Goal: Check status: Check status

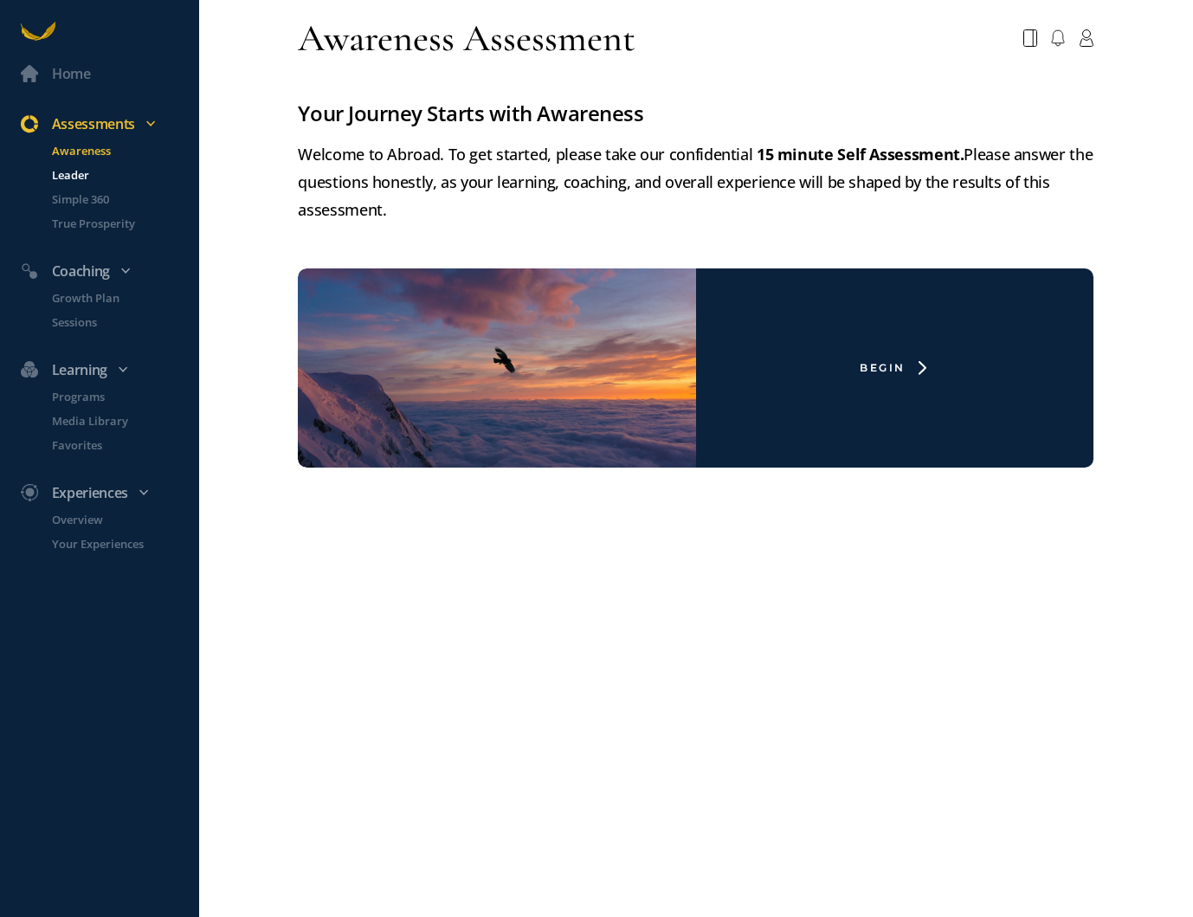
click at [85, 177] on p "Leader" at bounding box center [124, 174] width 144 height 17
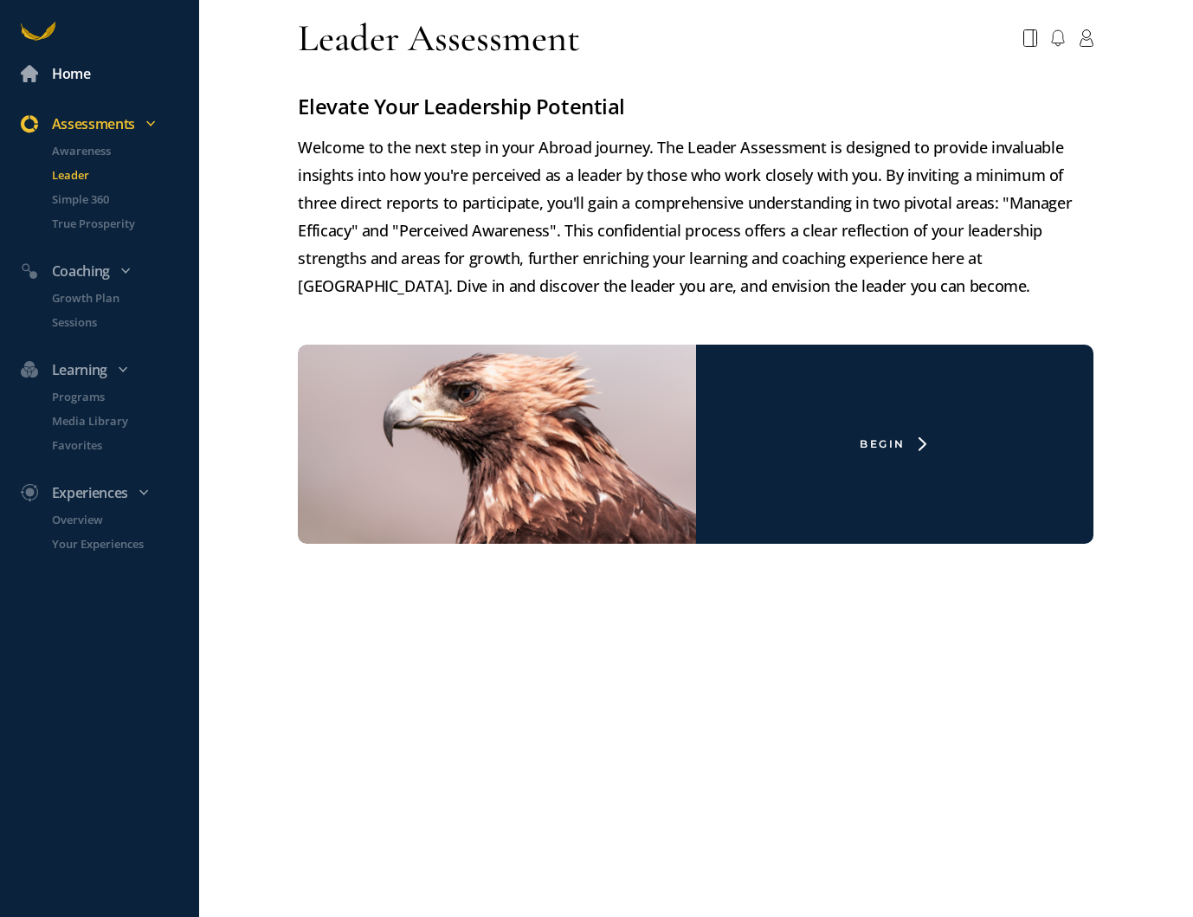
click at [82, 65] on div "Home" at bounding box center [71, 73] width 39 height 23
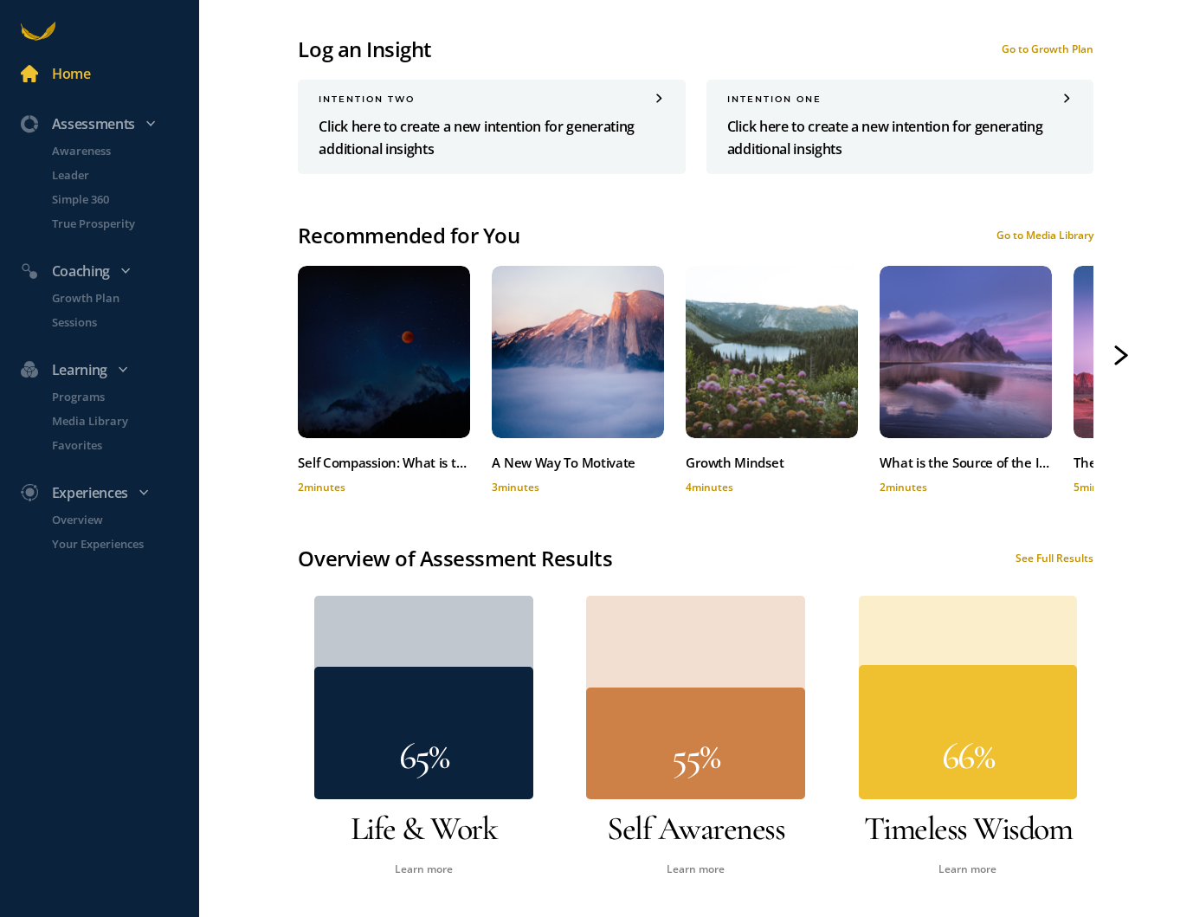
scroll to position [1004, 0]
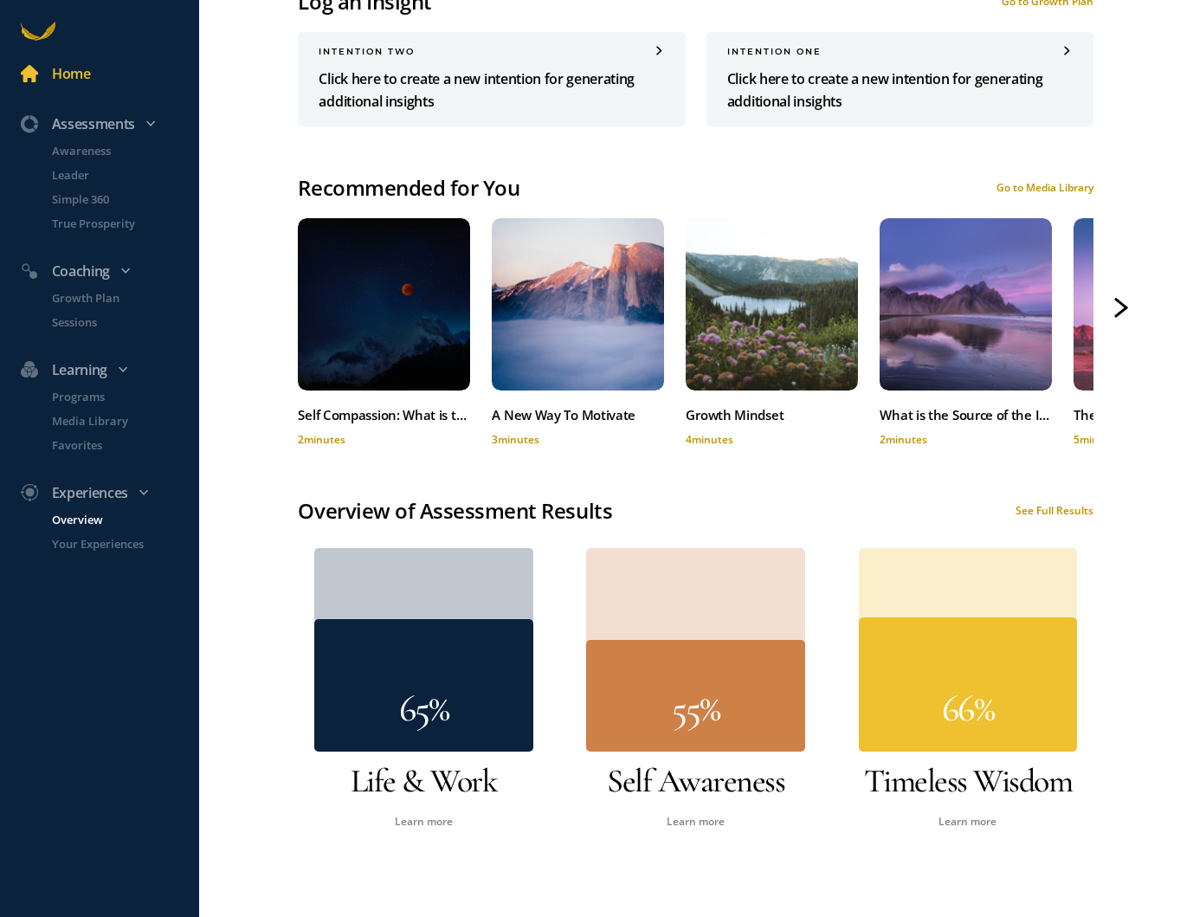
click at [83, 515] on p "Overview" at bounding box center [124, 519] width 144 height 17
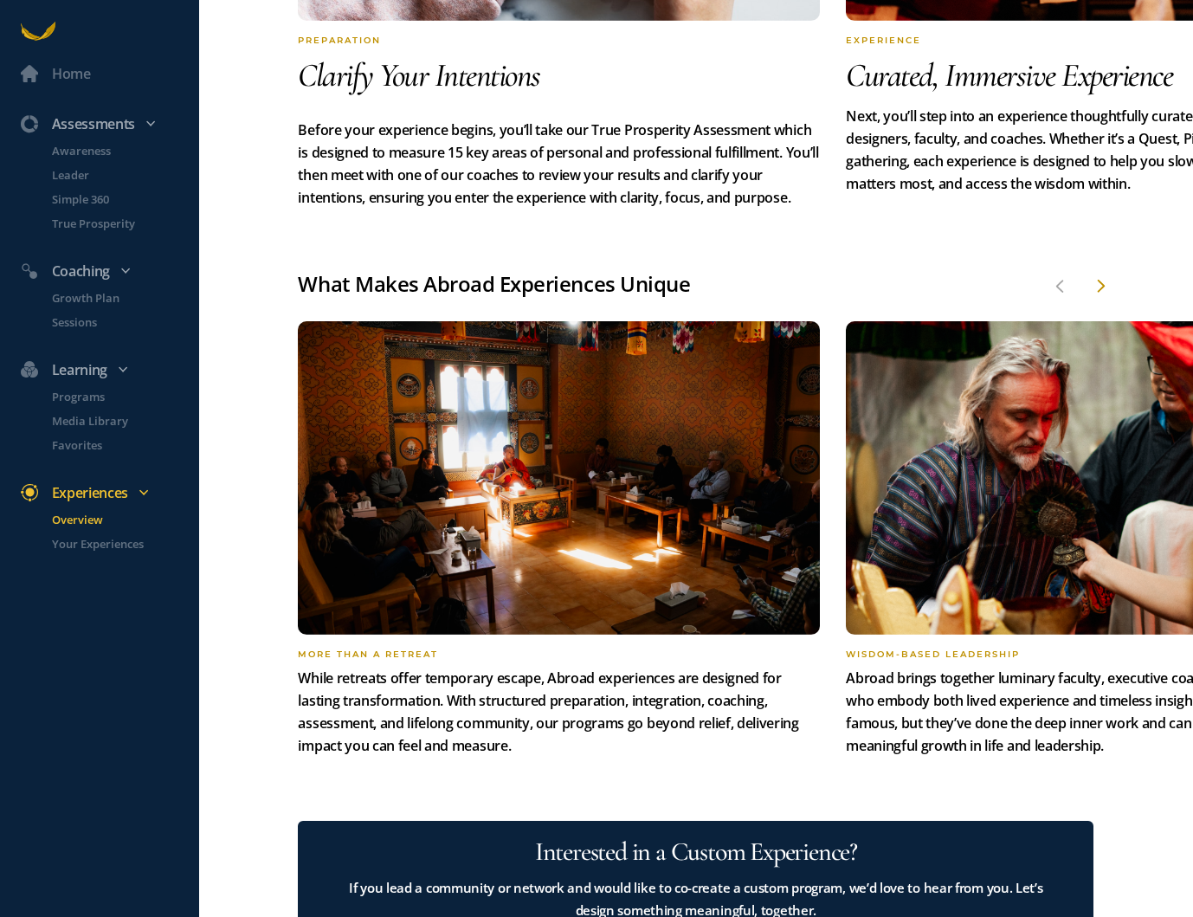
scroll to position [1165, 0]
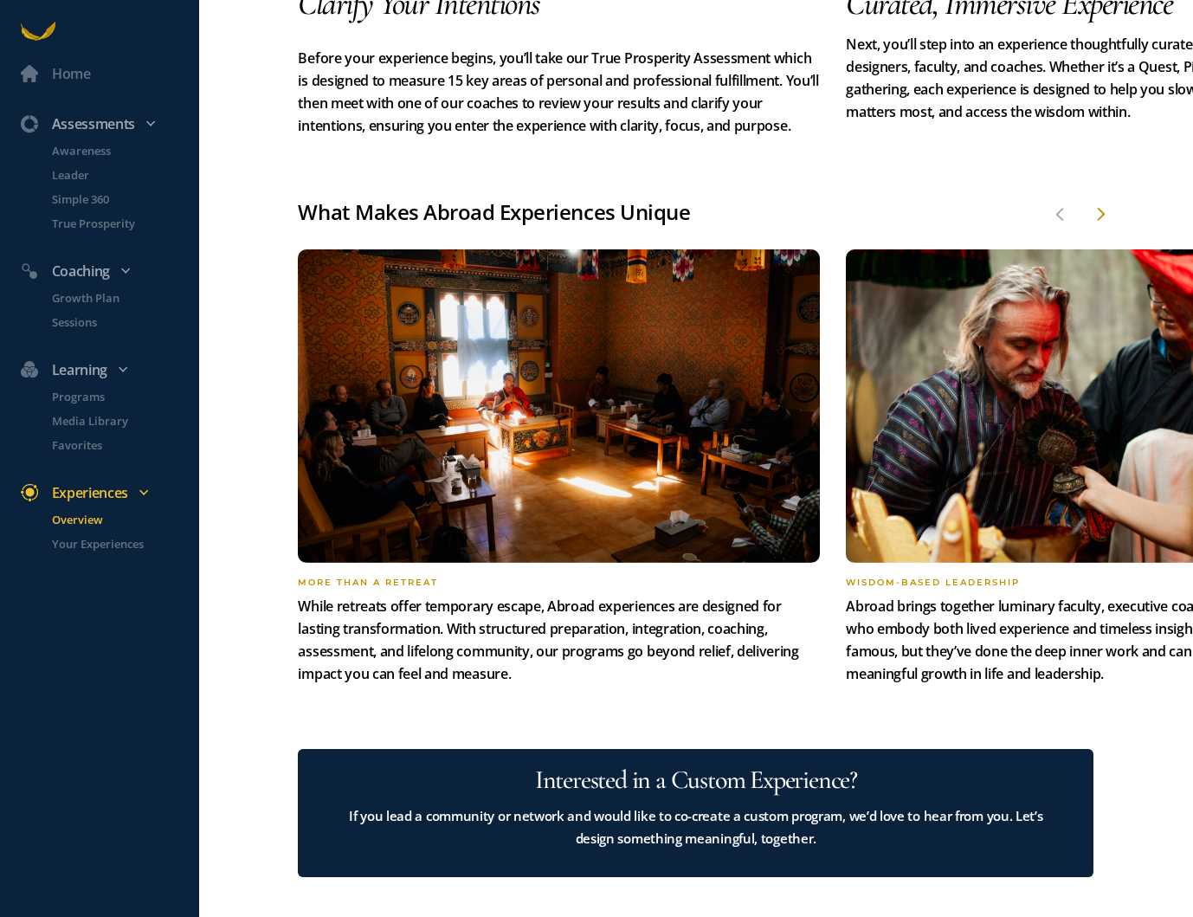
click at [74, 553] on li "Your Experiences" at bounding box center [115, 550] width 168 height 31
click at [80, 540] on p "Your Experiences" at bounding box center [124, 543] width 144 height 17
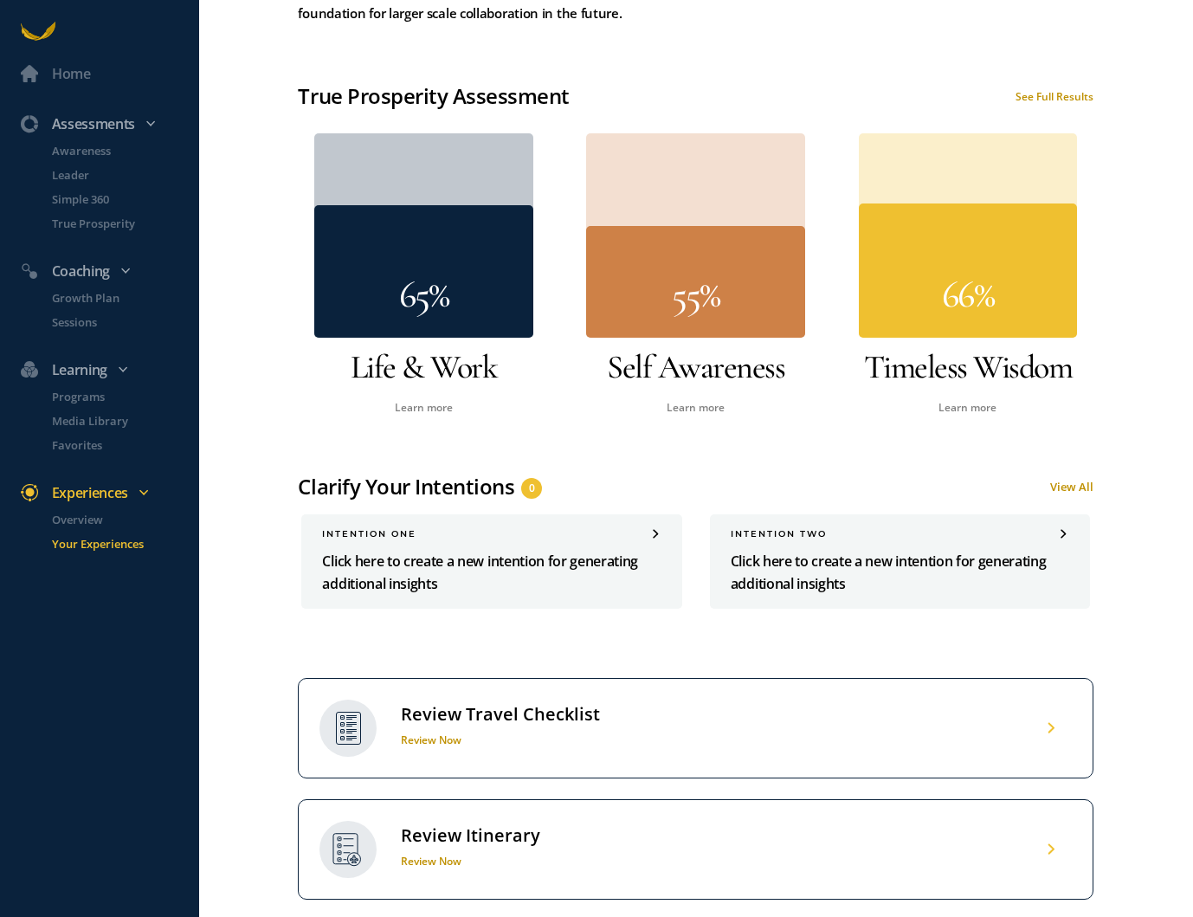
scroll to position [690, 0]
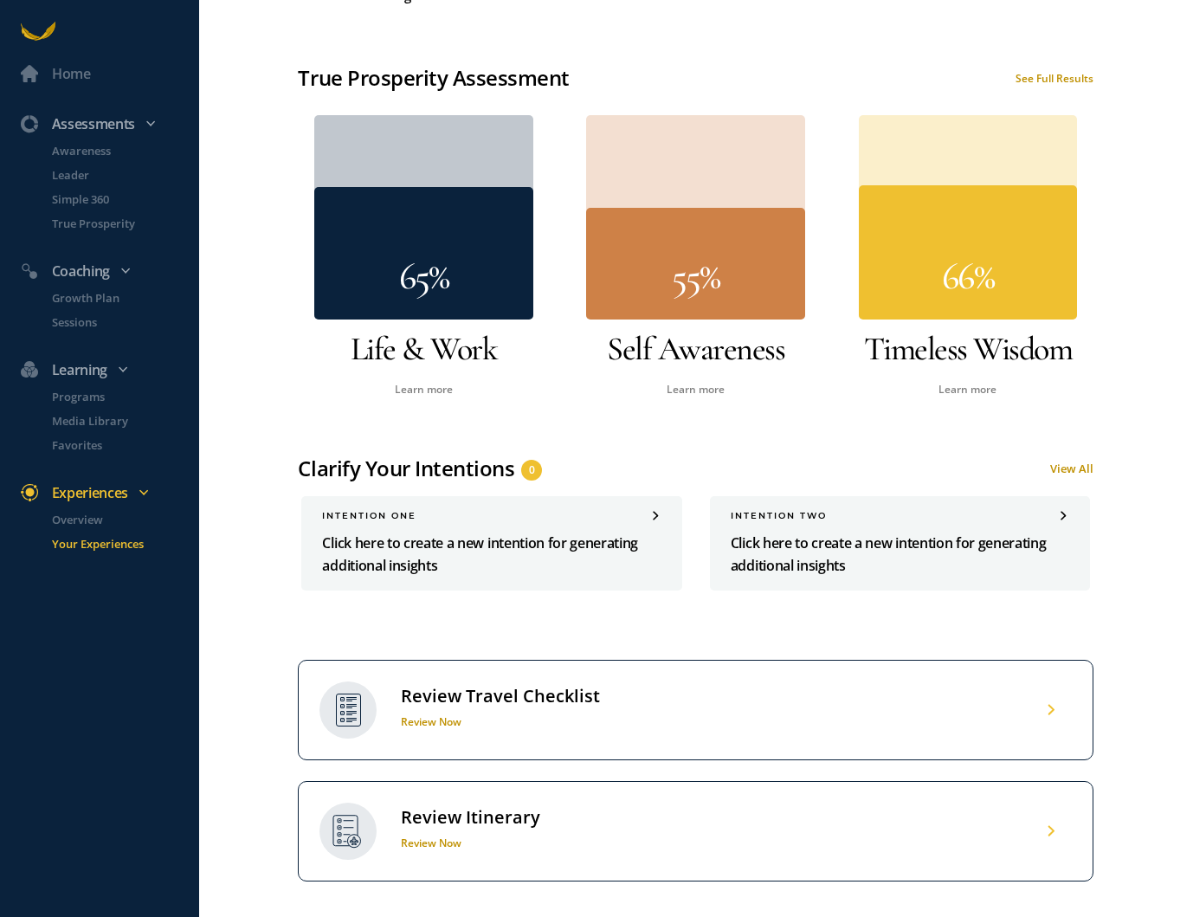
click at [462, 707] on div "Review Travel Checklist Review Now" at bounding box center [498, 710] width 203 height 51
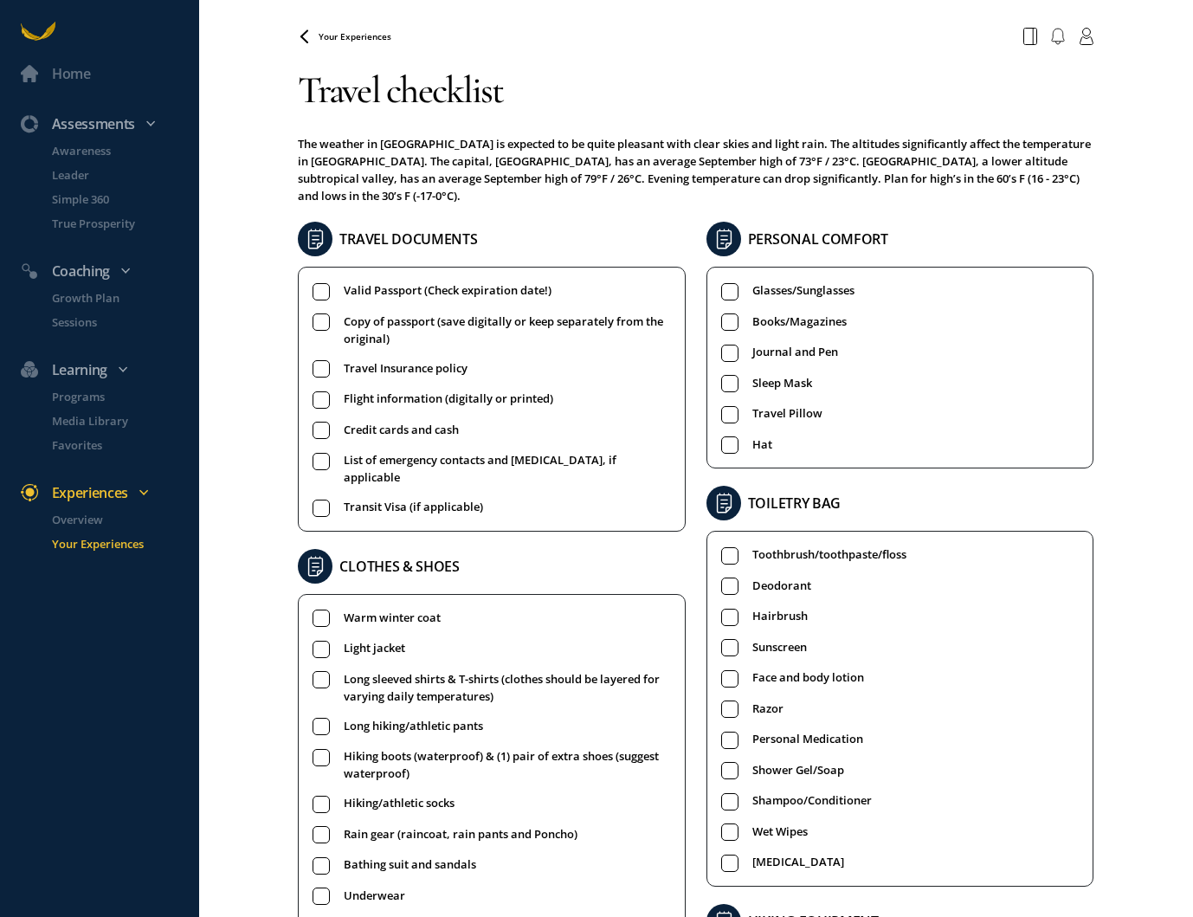
click at [603, 312] on span "Copy of passport (save digitally or keep separately from the original)" at bounding box center [507, 329] width 326 height 35
click at [309, 36] on icon at bounding box center [305, 36] width 14 height 14
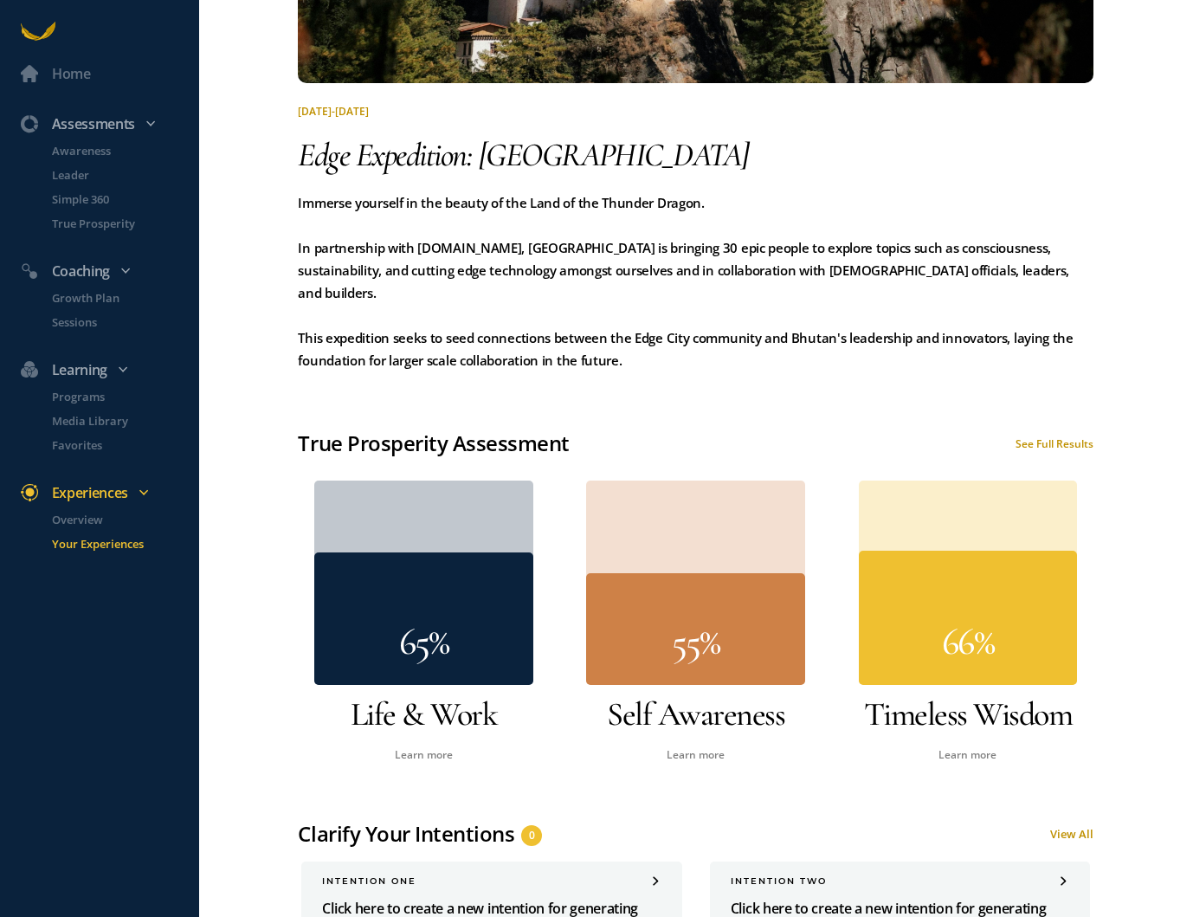
scroll to position [963, 0]
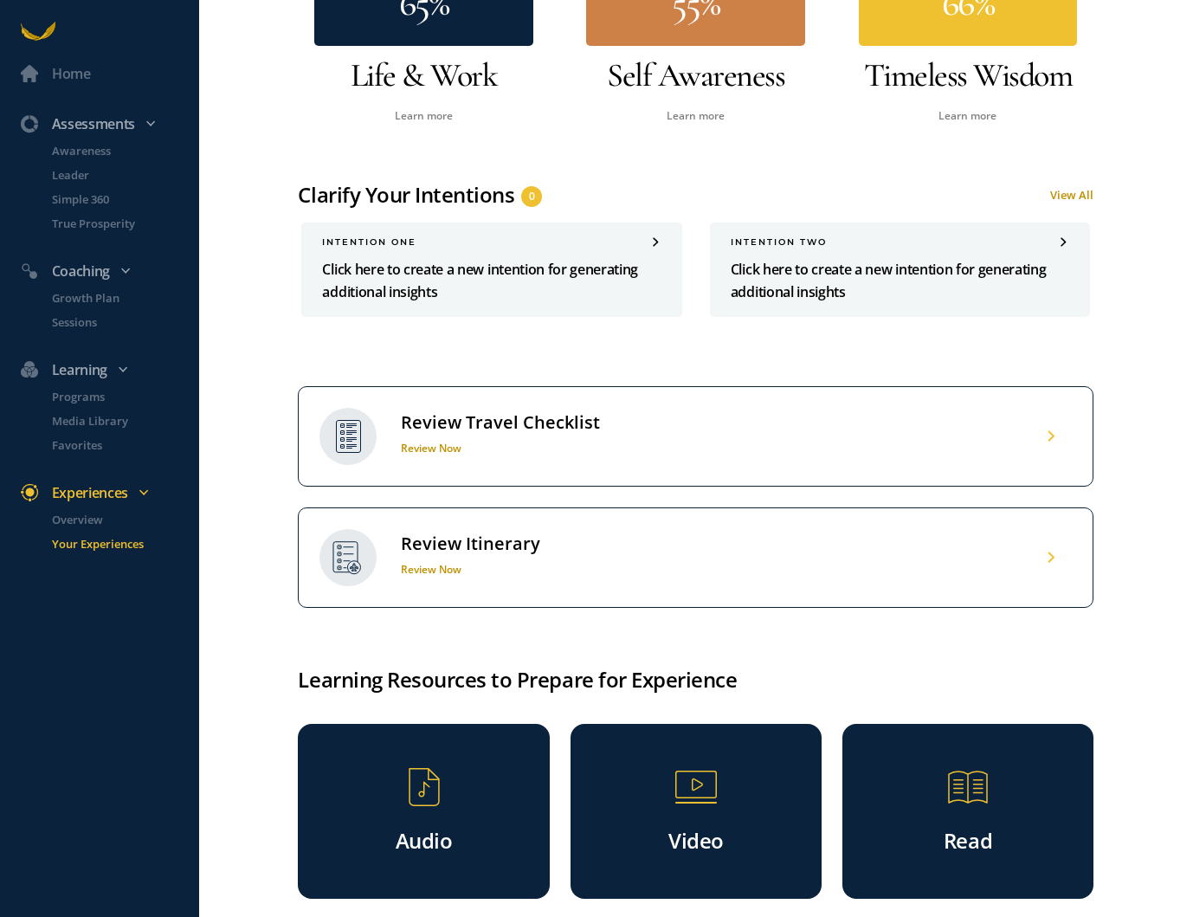
click at [446, 562] on h1 "Review Now" at bounding box center [470, 569] width 139 height 15
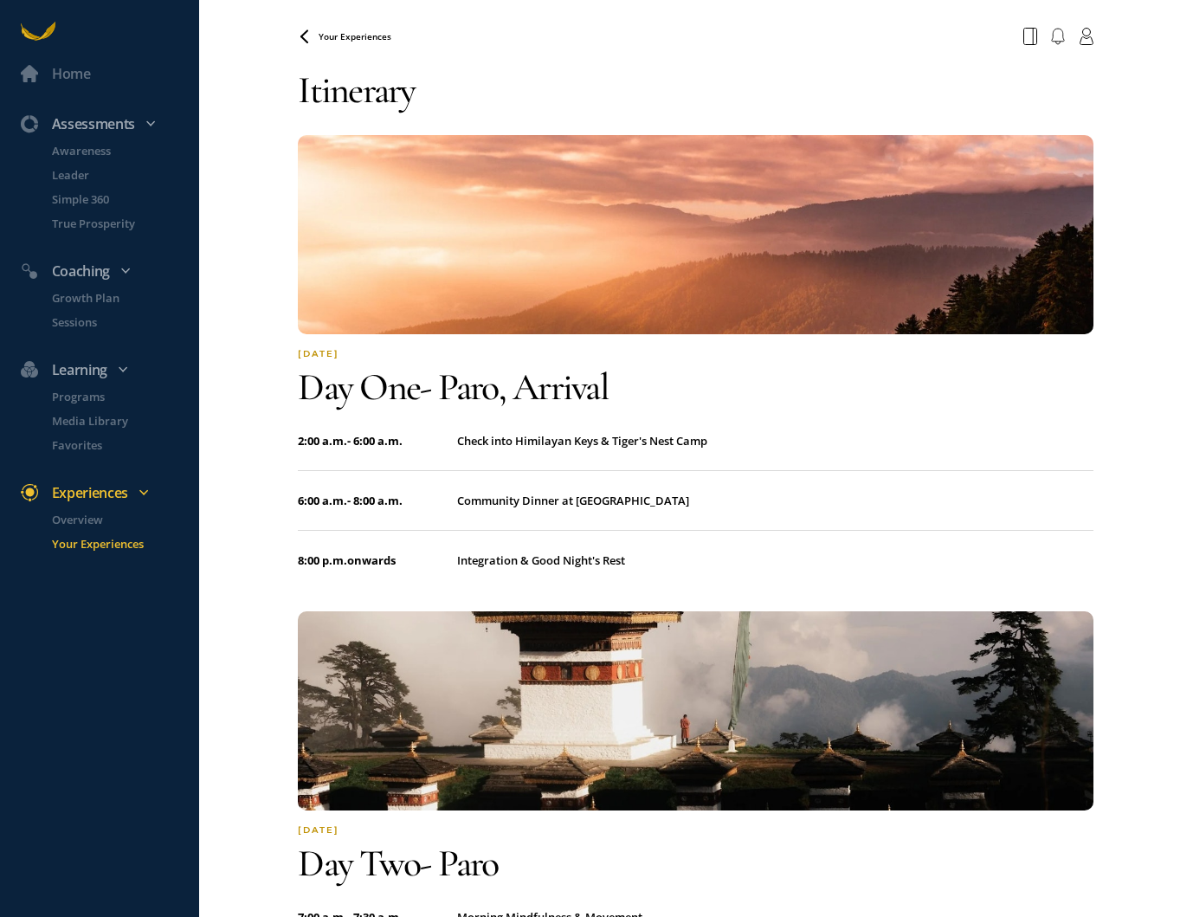
drag, startPoint x: 497, startPoint y: 677, endPoint x: 489, endPoint y: 665, distance: 14.4
click at [489, 665] on div at bounding box center [695, 717] width 816 height 213
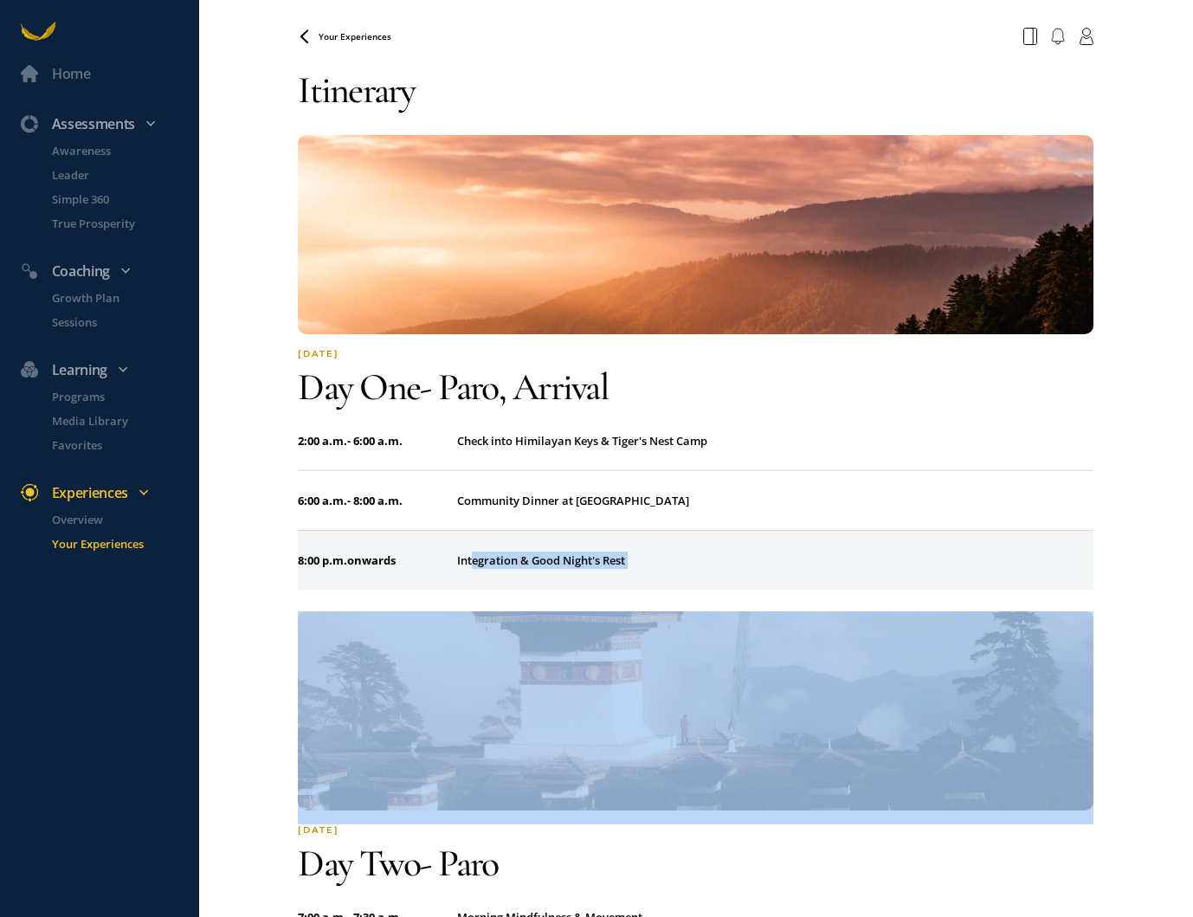
drag, startPoint x: 473, startPoint y: 565, endPoint x: 473, endPoint y: 588, distance: 22.5
click at [473, 588] on td "Integration & Good Night's Rest" at bounding box center [775, 560] width 636 height 60
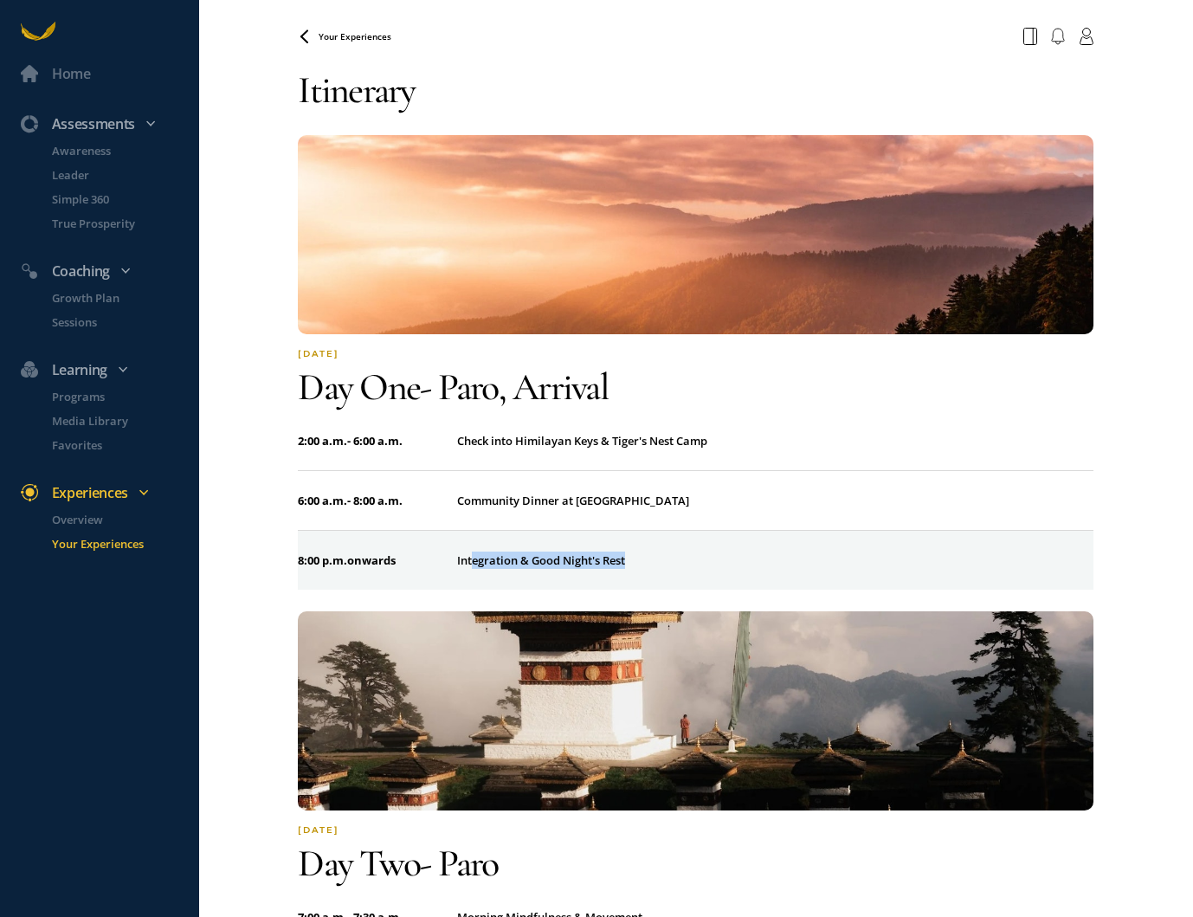
click at [473, 582] on td "Integration & Good Night's Rest" at bounding box center [775, 560] width 636 height 60
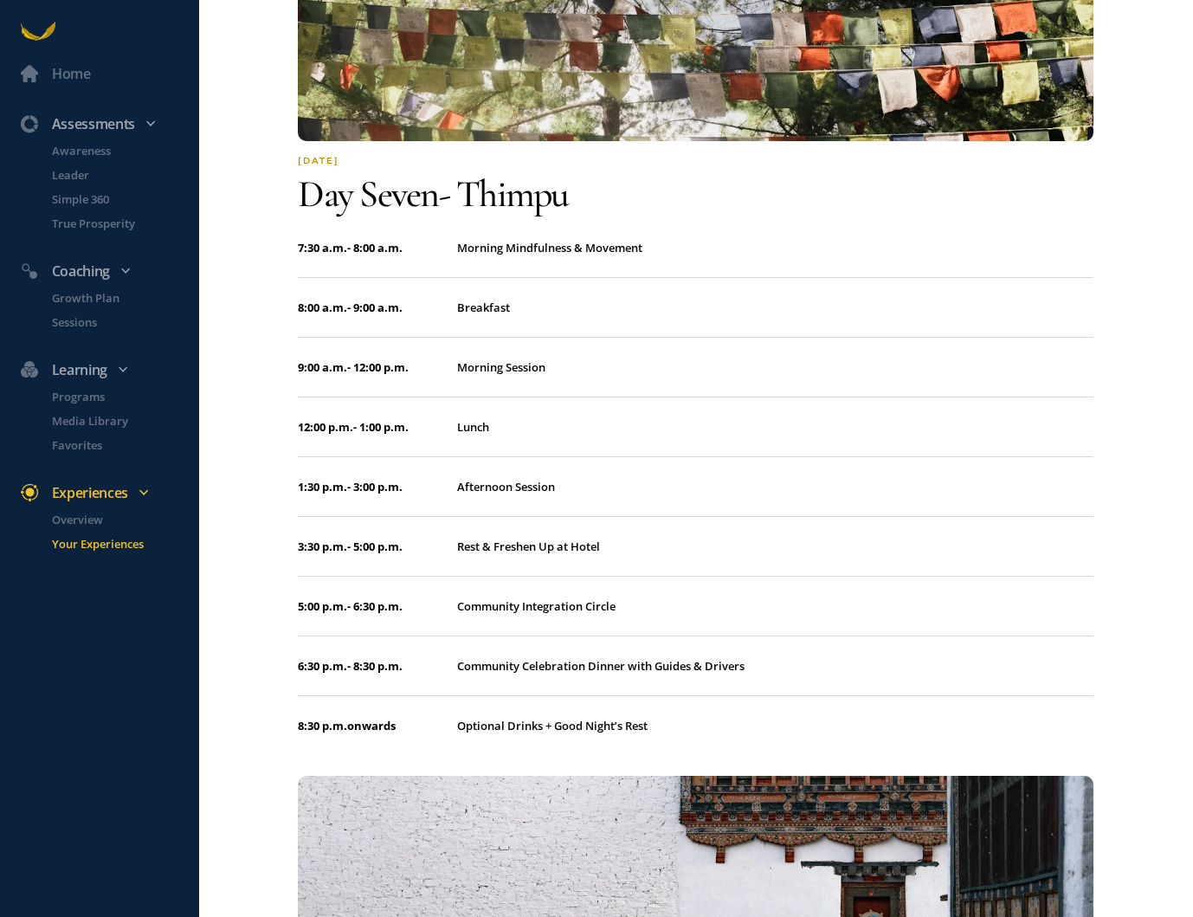
scroll to position [4971, 0]
